Goal: Find specific page/section

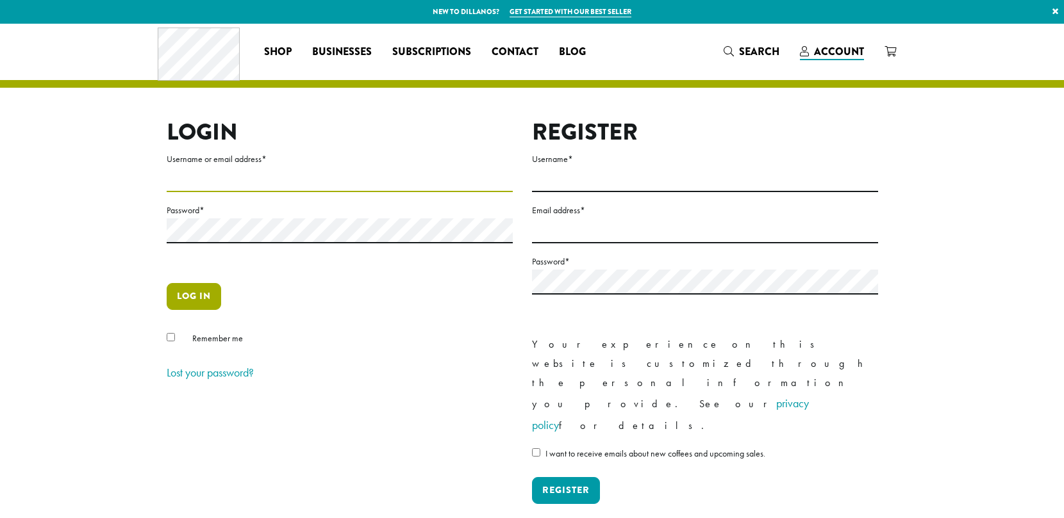
type input "**********"
click at [200, 303] on button "Log in" at bounding box center [194, 296] width 54 height 27
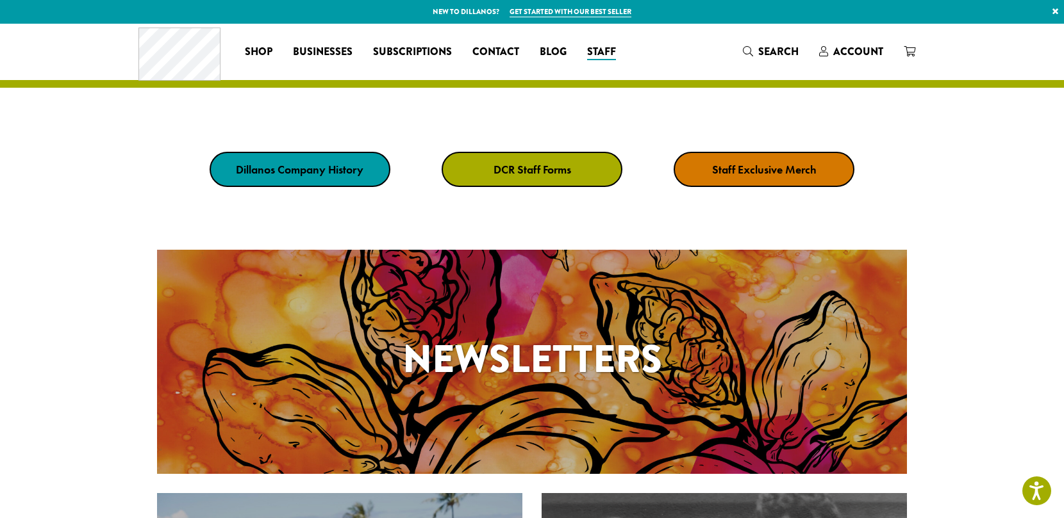
click at [575, 170] on link "DCR Staff Forms" at bounding box center [531, 169] width 181 height 35
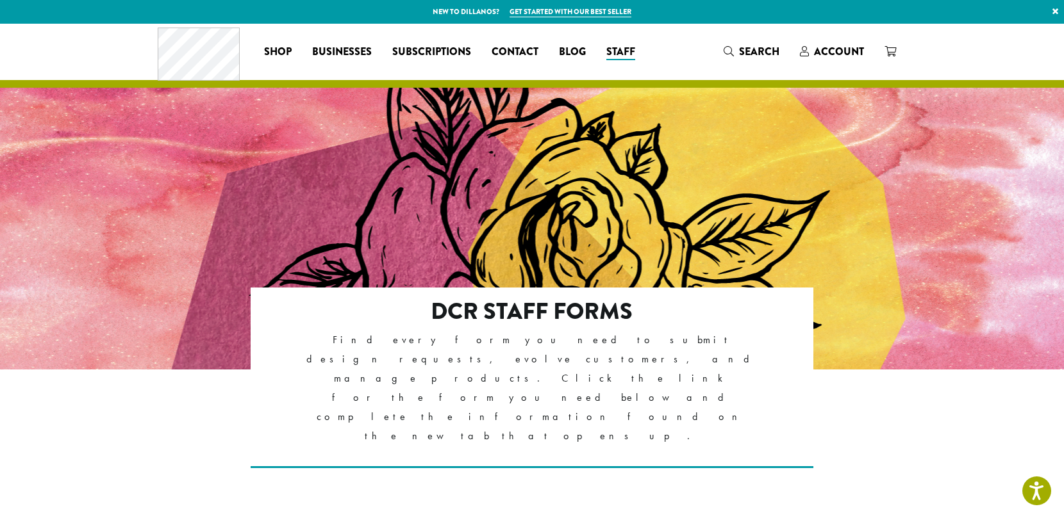
scroll to position [284, 0]
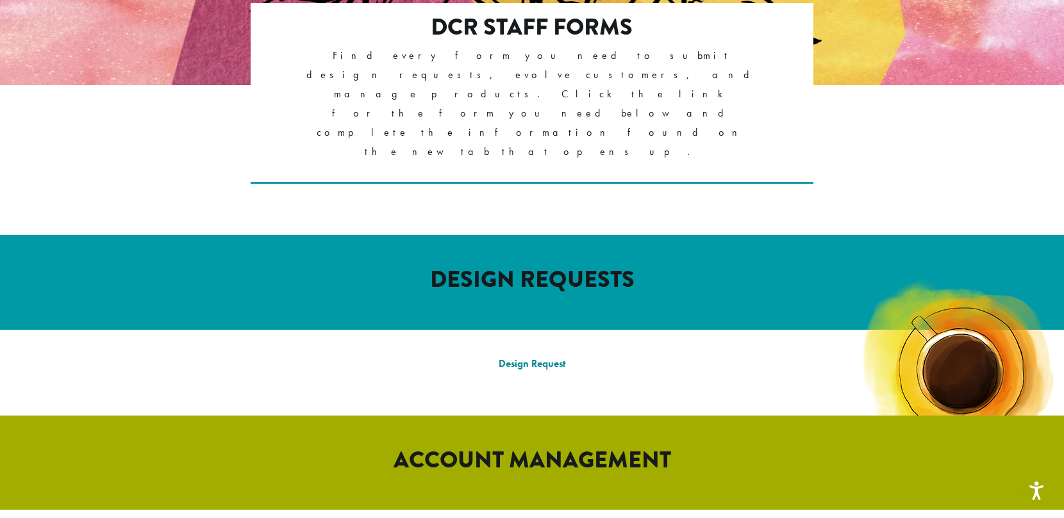
click at [552, 357] on link "Design Request" at bounding box center [532, 363] width 67 height 13
click at [538, 357] on link "Design Request" at bounding box center [532, 363] width 67 height 13
